Goal: Task Accomplishment & Management: Manage account settings

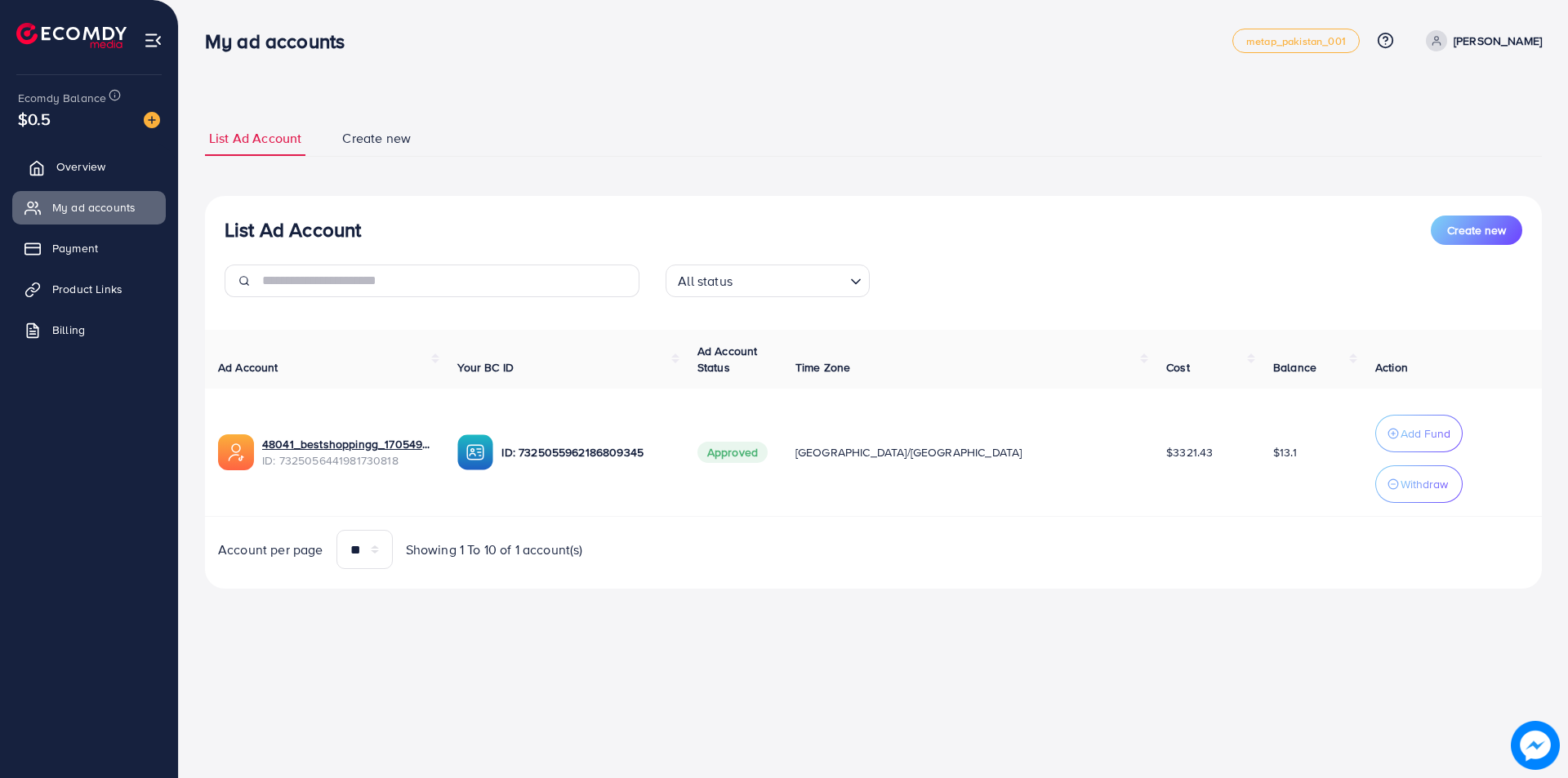
click at [117, 176] on link "Overview" at bounding box center [88, 167] width 153 height 33
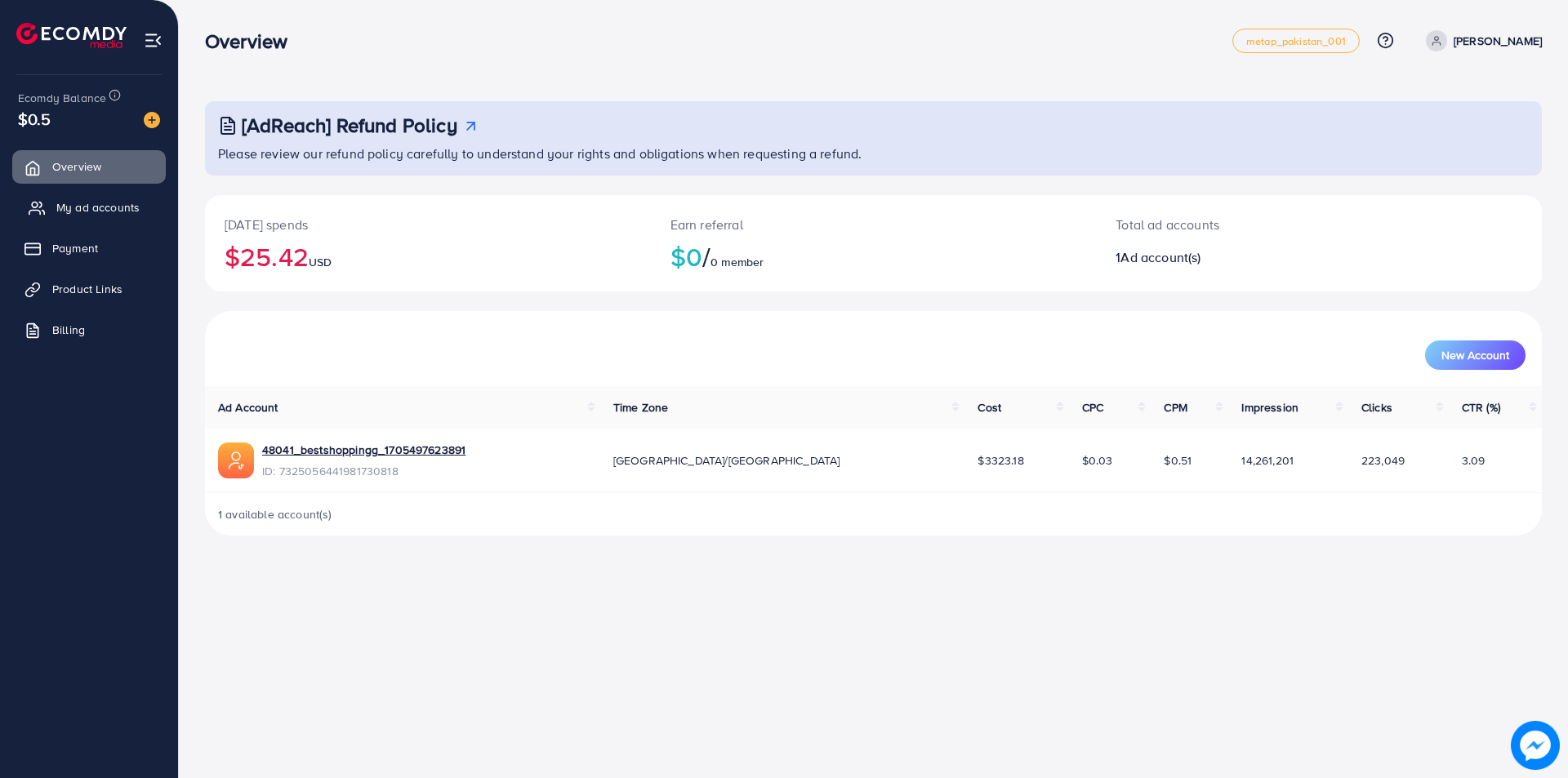
click at [100, 209] on span "My ad accounts" at bounding box center [98, 207] width 83 height 16
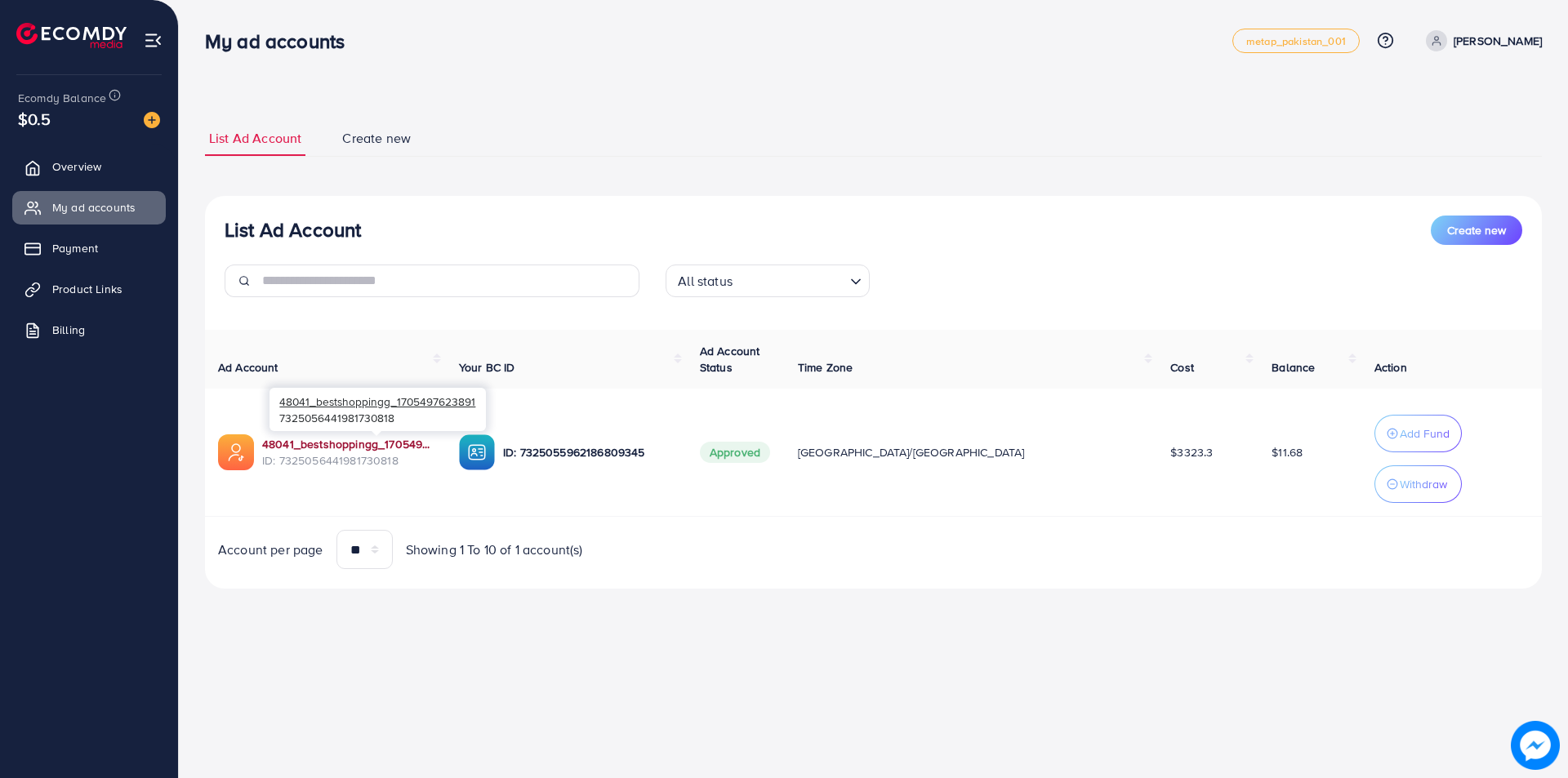
click at [322, 445] on link "48041_bestshoppingg_1705497623891" at bounding box center [347, 444] width 171 height 16
click at [58, 164] on span "Overview" at bounding box center [81, 166] width 49 height 16
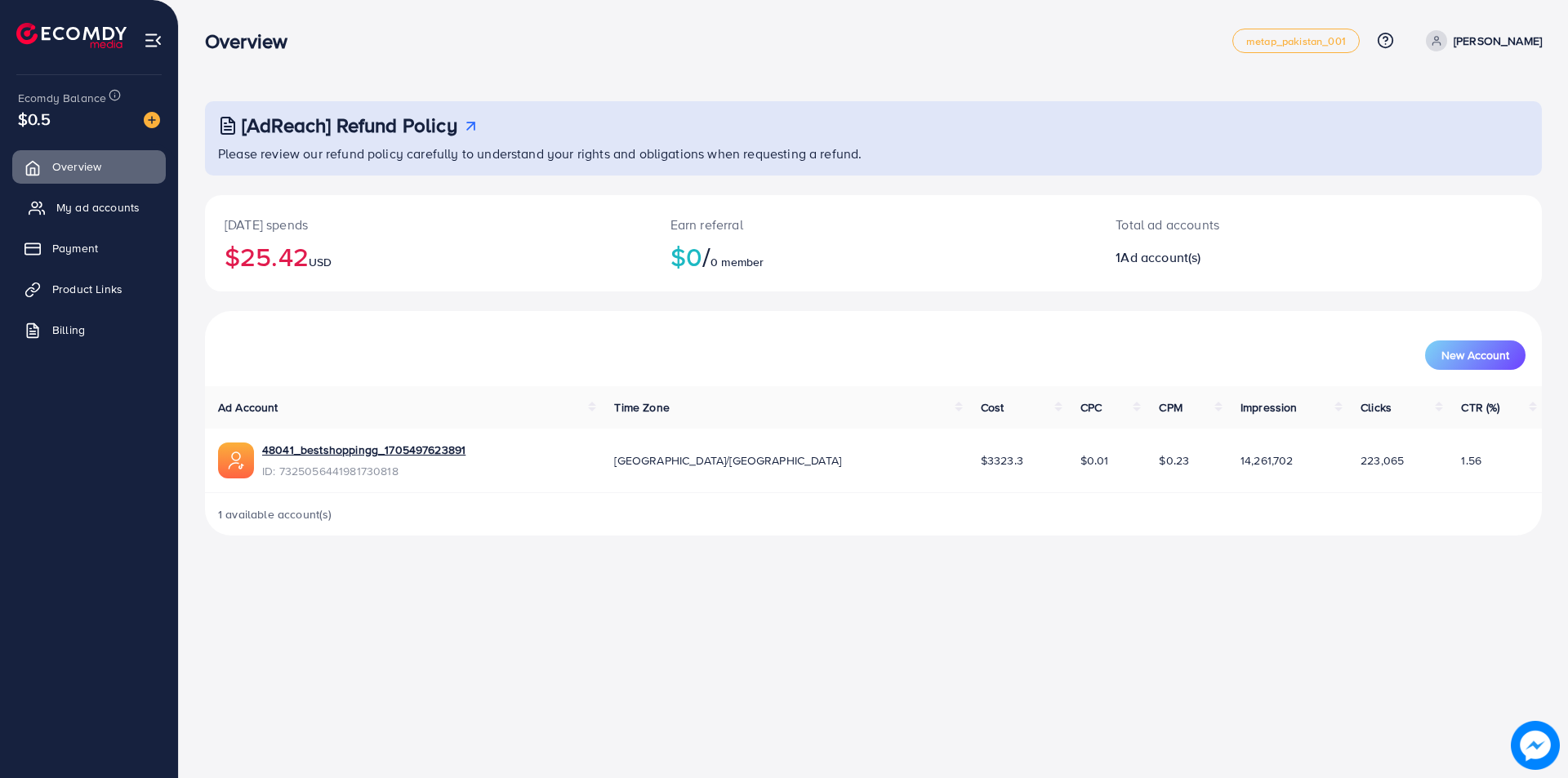
click at [79, 212] on span "My ad accounts" at bounding box center [98, 207] width 83 height 16
